Goal: Task Accomplishment & Management: Manage account settings

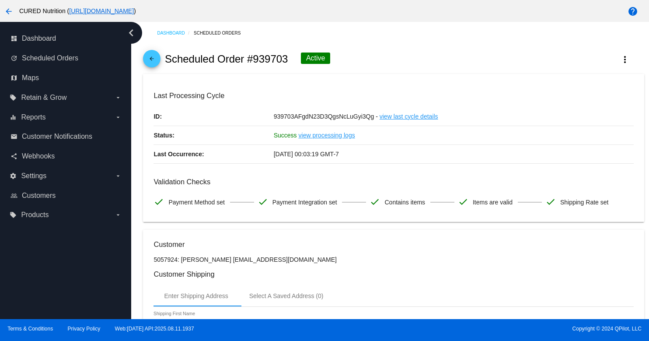
click at [154, 64] on mat-icon "arrow_back" at bounding box center [152, 61] width 10 height 10
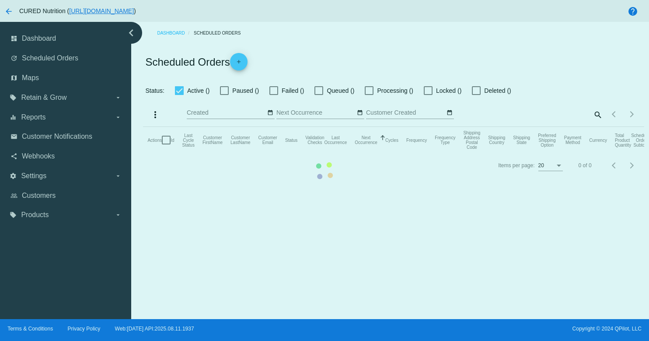
checkbox input "true"
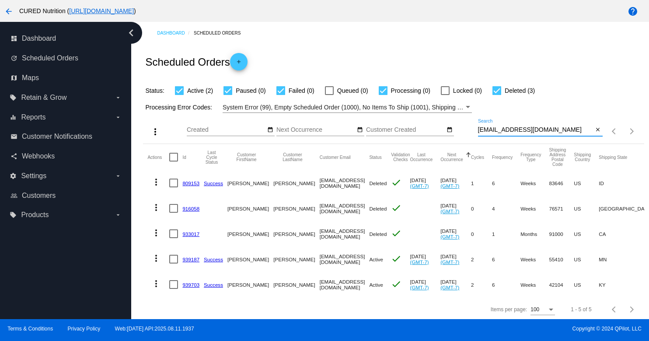
click at [512, 129] on input "[EMAIL_ADDRESS][DOMAIN_NAME]" at bounding box center [535, 129] width 115 height 7
paste input "meaganmcguff@gmai"
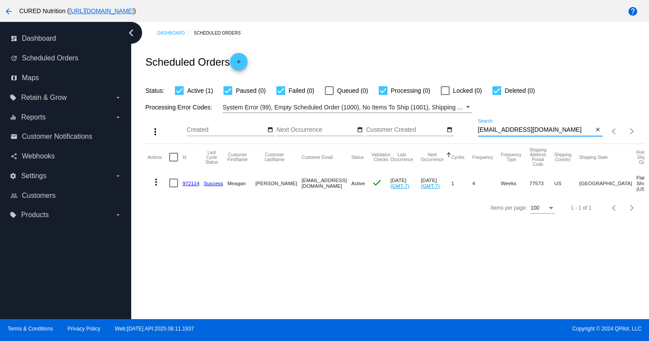
type input "[EMAIL_ADDRESS][DOMAIN_NAME]"
click at [191, 183] on link "972114" at bounding box center [190, 183] width 17 height 6
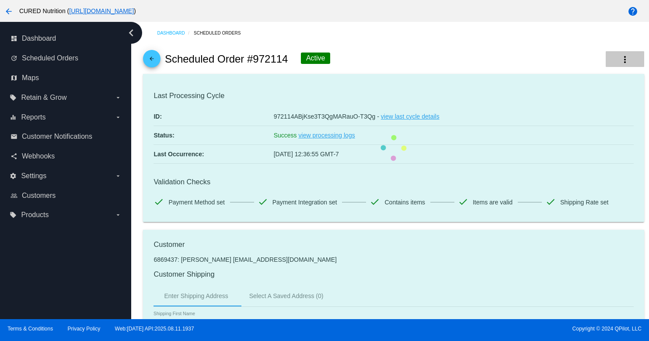
click at [624, 59] on mat-icon "more_vert" at bounding box center [625, 59] width 10 height 10
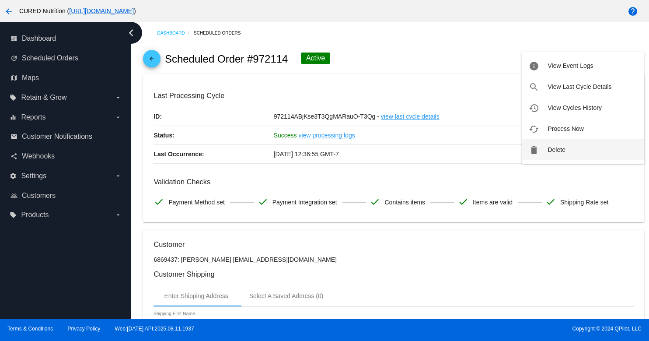
click at [555, 147] on span "Delete" at bounding box center [556, 149] width 17 height 7
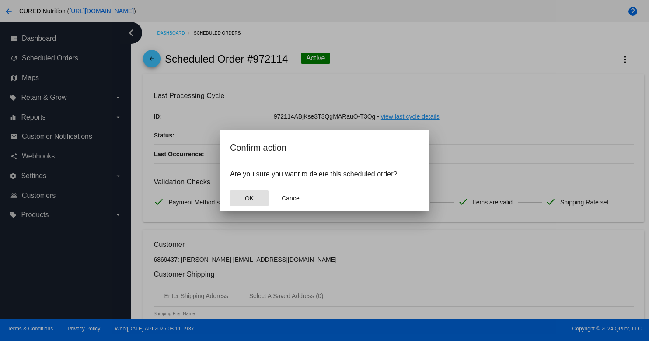
click at [230, 200] on button "OK" at bounding box center [249, 198] width 38 height 16
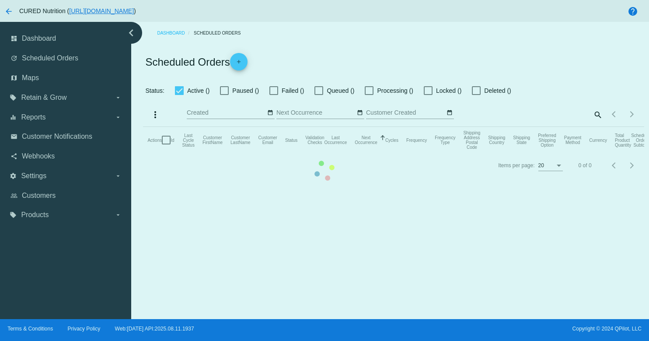
checkbox input "true"
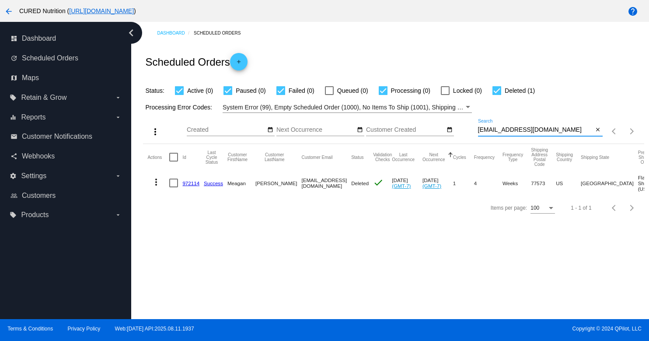
click at [513, 131] on input "[EMAIL_ADDRESS][DOMAIN_NAME]" at bounding box center [535, 129] width 115 height 7
paste input "[PERSON_NAME].[PERSON_NAME]"
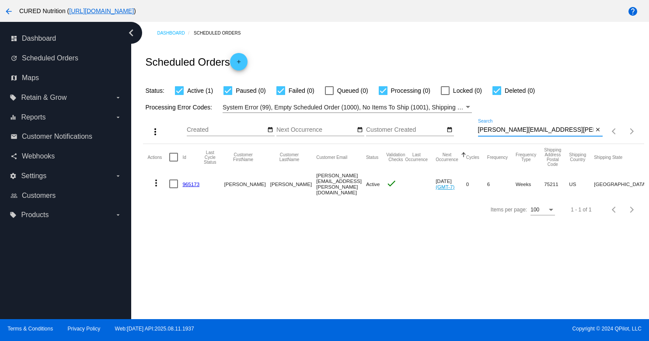
click at [517, 129] on input "[PERSON_NAME][EMAIL_ADDRESS][PERSON_NAME][DOMAIN_NAME]" at bounding box center [535, 129] width 115 height 7
paste input "eferraro5656"
type input "[EMAIL_ADDRESS][DOMAIN_NAME]"
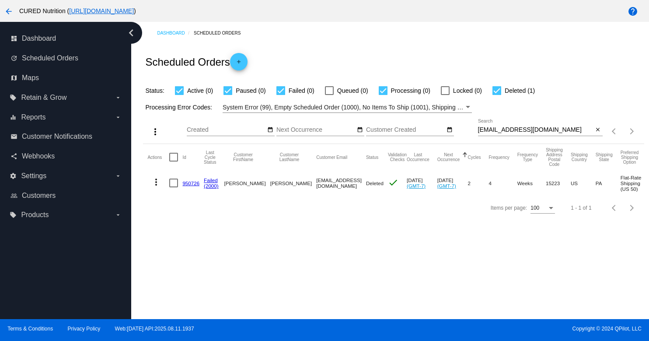
click at [189, 185] on link "950726" at bounding box center [190, 183] width 17 height 6
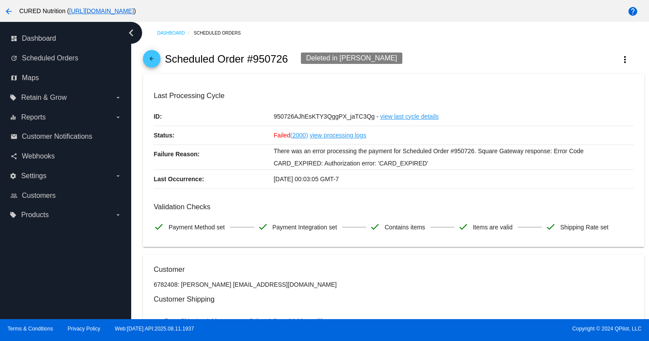
click at [156, 63] on mat-icon "arrow_back" at bounding box center [152, 61] width 10 height 10
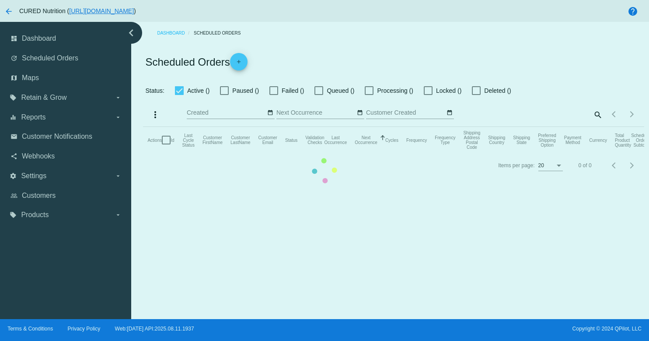
checkbox input "true"
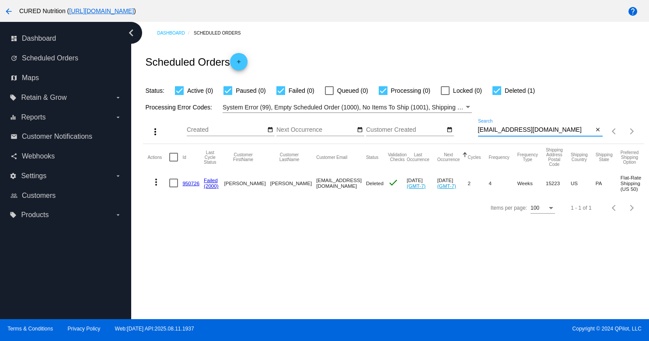
click at [494, 129] on input "[EMAIL_ADDRESS][DOMAIN_NAME]" at bounding box center [535, 129] width 115 height 7
paste input "mcfelicidario"
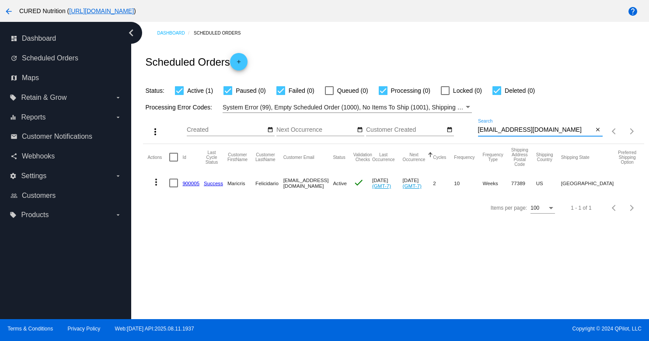
type input "[EMAIL_ADDRESS][DOMAIN_NAME]"
click at [193, 186] on link "900005" at bounding box center [190, 183] width 17 height 6
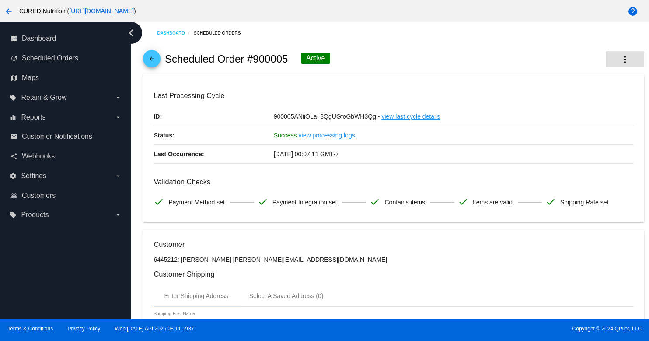
click at [624, 54] on button "more_vert" at bounding box center [625, 59] width 38 height 16
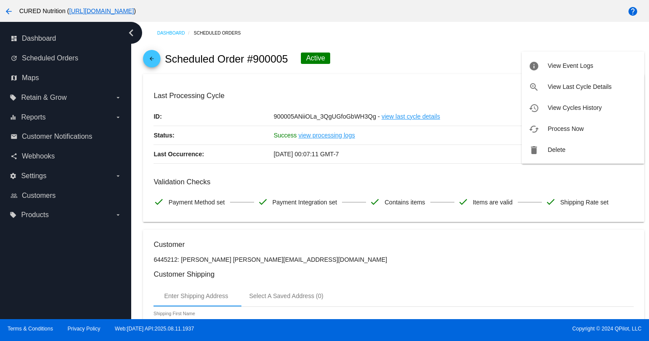
click at [559, 148] on span "Delete" at bounding box center [556, 149] width 17 height 7
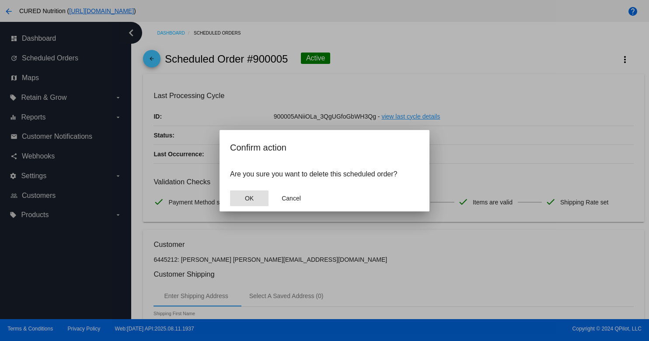
click at [248, 200] on span "OK" at bounding box center [249, 198] width 9 height 7
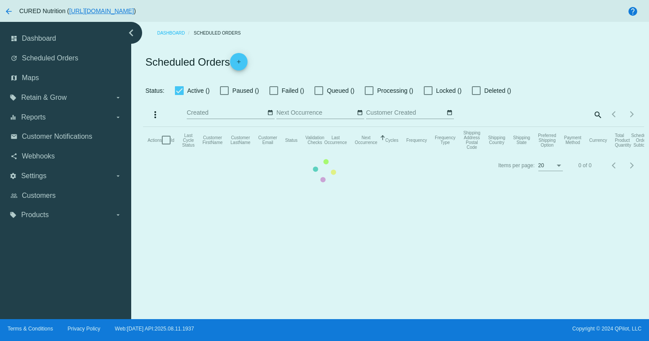
checkbox input "true"
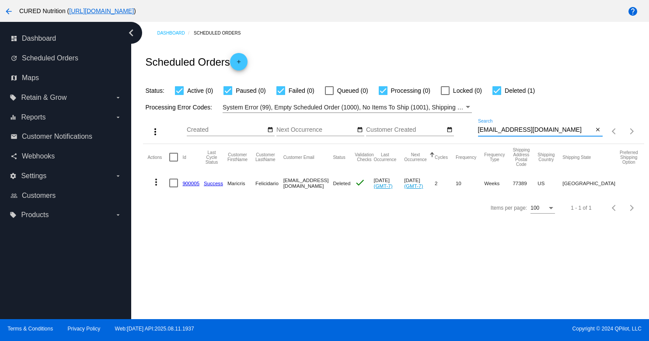
click at [501, 133] on input "[EMAIL_ADDRESS][DOMAIN_NAME]" at bounding box center [535, 129] width 115 height 7
paste input "debmulvaney57"
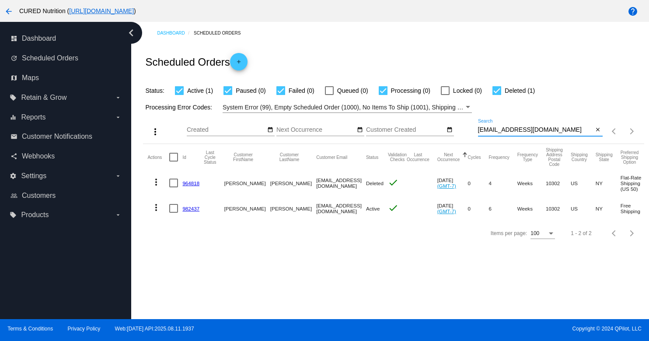
click at [505, 129] on input "[EMAIL_ADDRESS][DOMAIN_NAME]" at bounding box center [535, 129] width 115 height 7
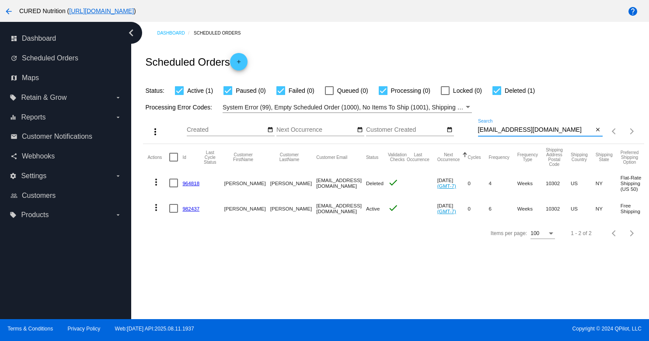
paste input "eferraro5656"
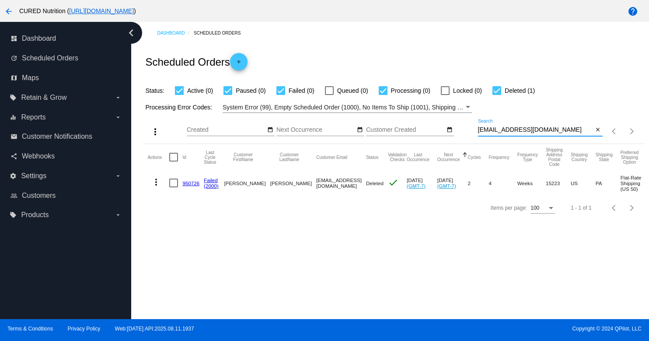
click at [536, 132] on input "[EMAIL_ADDRESS][DOMAIN_NAME]" at bounding box center [535, 129] width 115 height 7
paste input "[PERSON_NAME].[PERSON_NAME]"
type input "[PERSON_NAME][EMAIL_ADDRESS][PERSON_NAME][DOMAIN_NAME]"
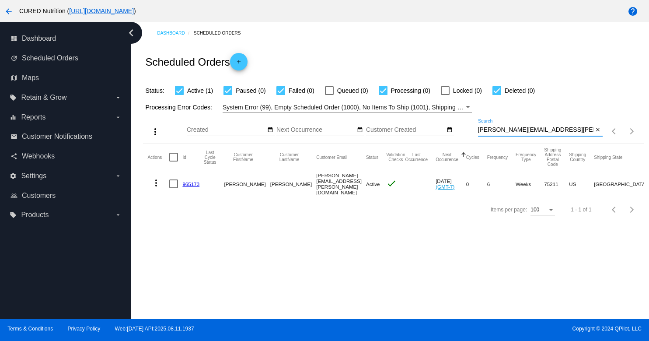
click at [188, 182] on link "965173" at bounding box center [190, 184] width 17 height 6
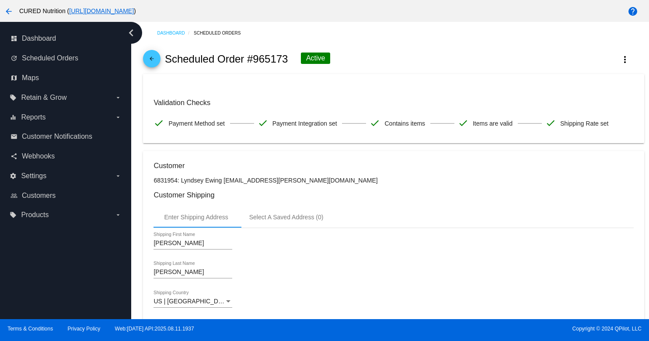
click at [148, 56] on mat-icon "arrow_back" at bounding box center [152, 61] width 10 height 10
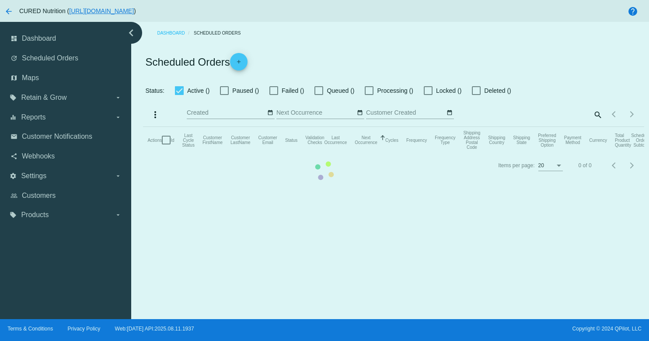
checkbox input "true"
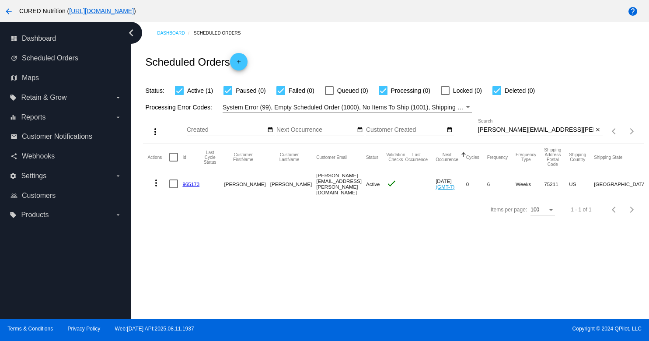
click at [493, 132] on input "[PERSON_NAME][EMAIL_ADDRESS][PERSON_NAME][DOMAIN_NAME]" at bounding box center [535, 129] width 115 height 7
paste input "[PERSON_NAME][EMAIL_ADDRESS][PERSON_NAME][DOMAIN_NAME]"
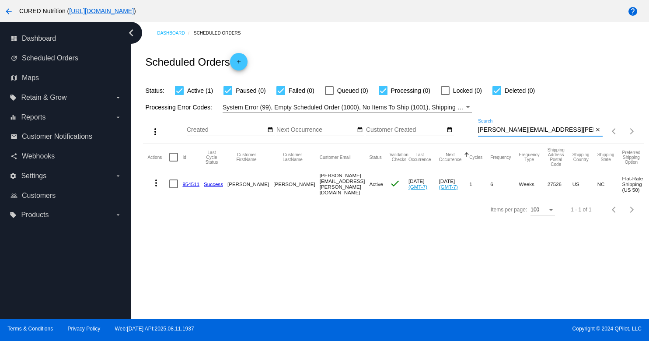
type input "[PERSON_NAME][EMAIL_ADDRESS][PERSON_NAME][DOMAIN_NAME]"
click at [192, 183] on link "954511" at bounding box center [190, 184] width 17 height 6
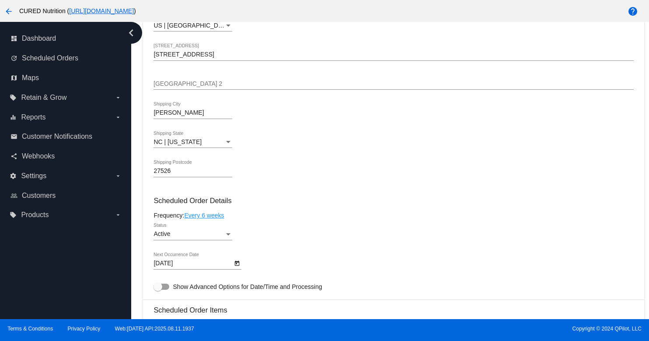
scroll to position [359, 0]
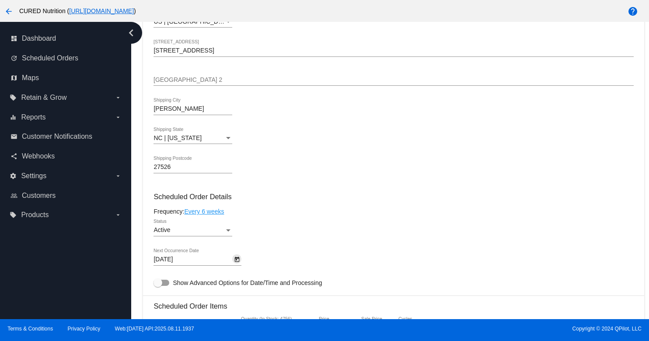
click at [234, 260] on icon "Open calendar" at bounding box center [237, 259] width 6 height 10
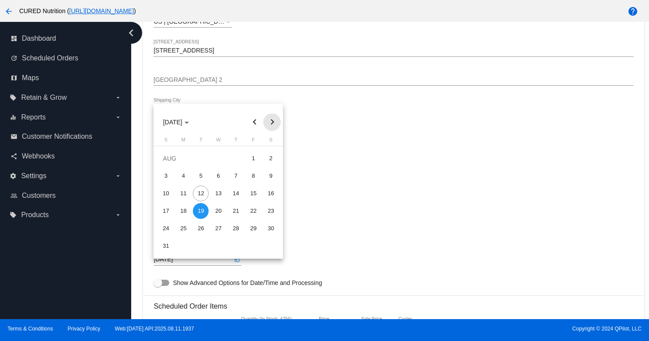
click at [272, 120] on button "Next month" at bounding box center [271, 121] width 17 height 17
click at [197, 197] on div "9" at bounding box center [201, 193] width 16 height 16
type input "[DATE]"
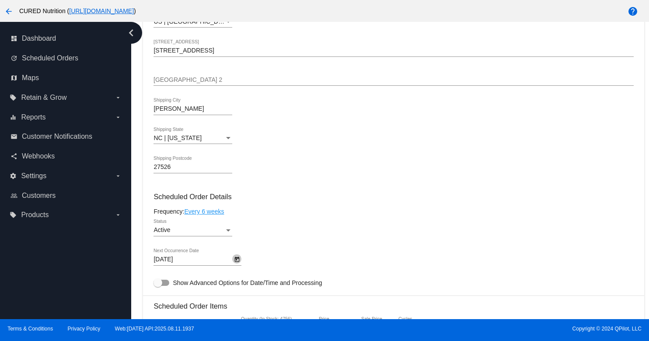
click at [234, 265] on icon "Open calendar" at bounding box center [237, 259] width 6 height 10
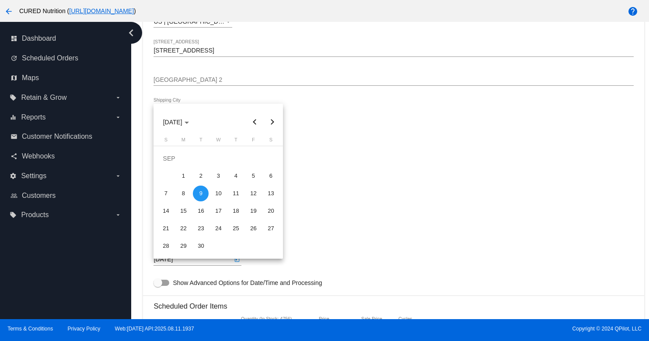
click at [257, 117] on button "Previous month" at bounding box center [254, 121] width 17 height 17
click at [273, 121] on button "Next month" at bounding box center [271, 121] width 17 height 17
click at [339, 208] on div at bounding box center [324, 170] width 649 height 341
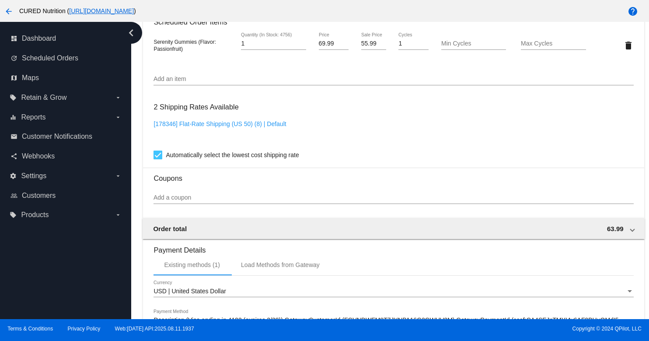
scroll to position [794, 0]
